Goal: Complete application form

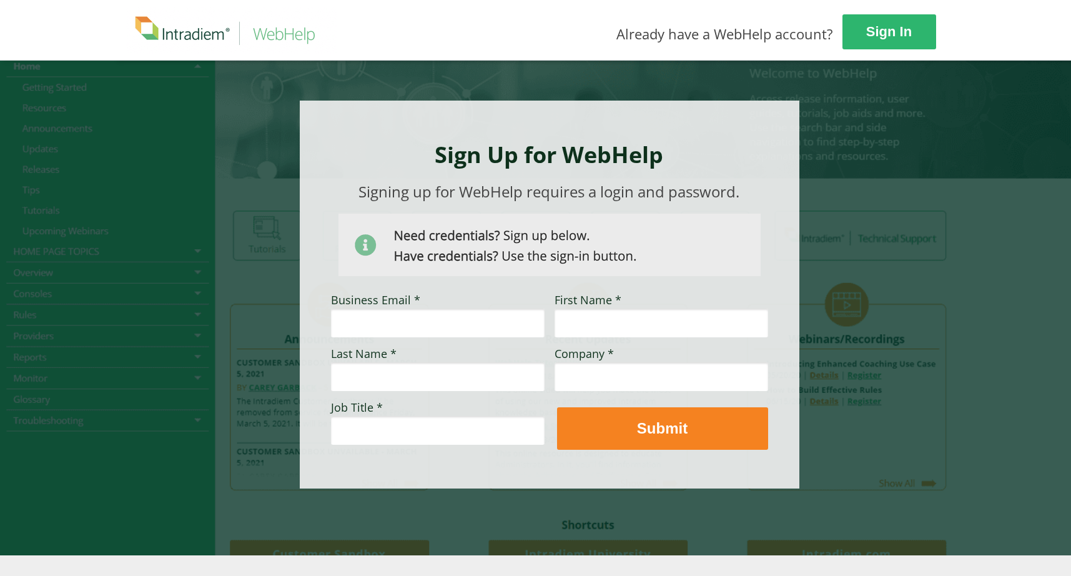
click at [432, 326] on input "Business Email *" at bounding box center [438, 323] width 214 height 29
type input "tsmith6@optum.com"
type input "Tricia"
type input "Smith"
type input "OptumRx"
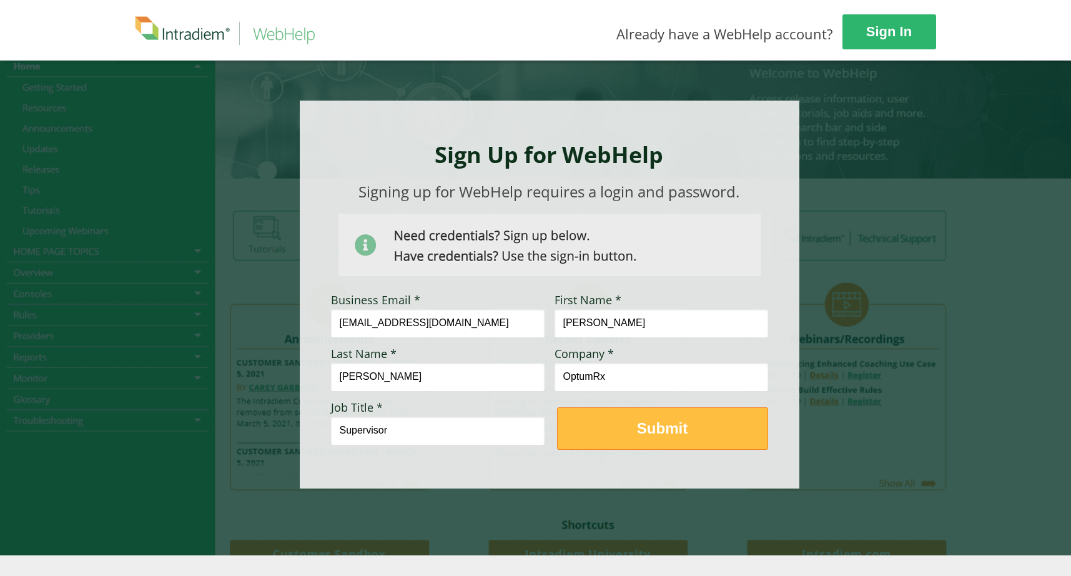
type input "Supervisor"
click at [653, 432] on strong "Submit" at bounding box center [662, 428] width 51 height 17
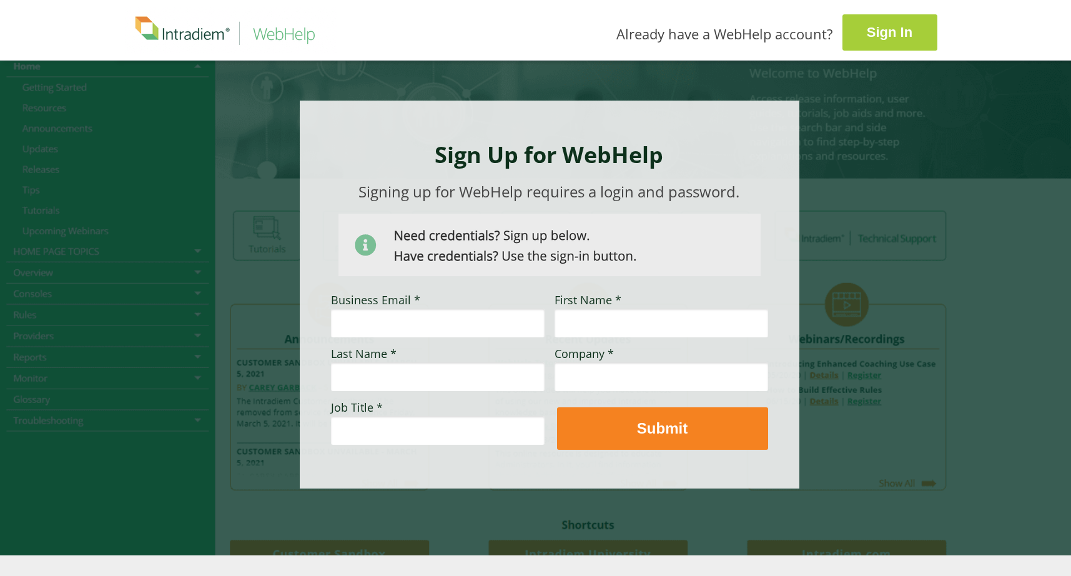
click at [902, 30] on strong "Sign In" at bounding box center [890, 32] width 46 height 16
